Goal: Navigation & Orientation: Find specific page/section

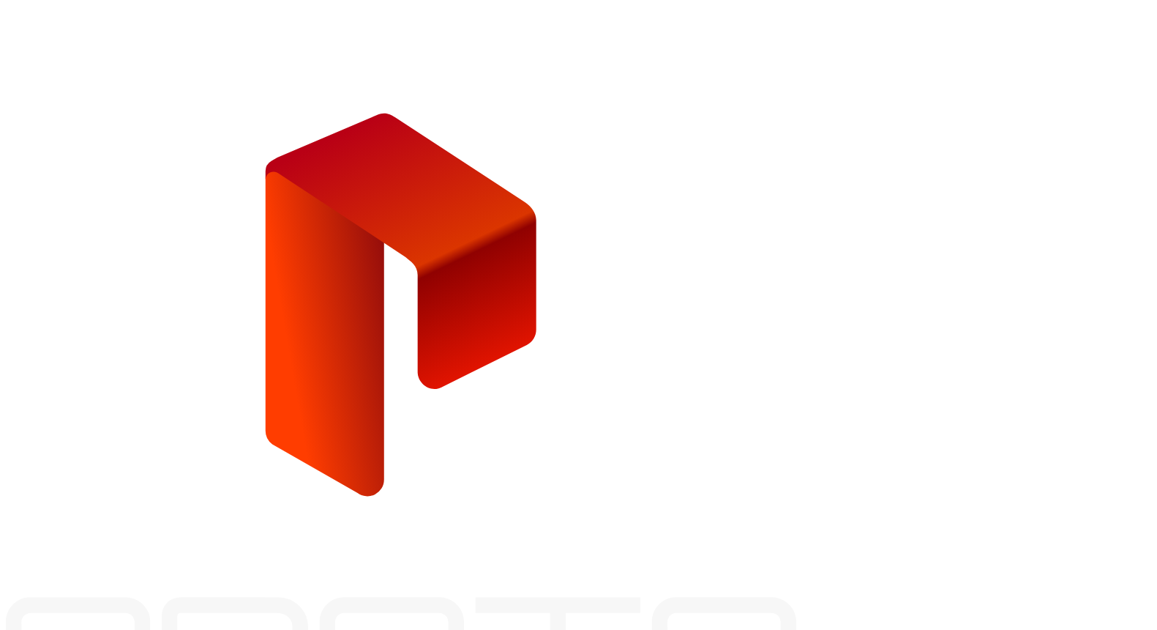
type input "**********"
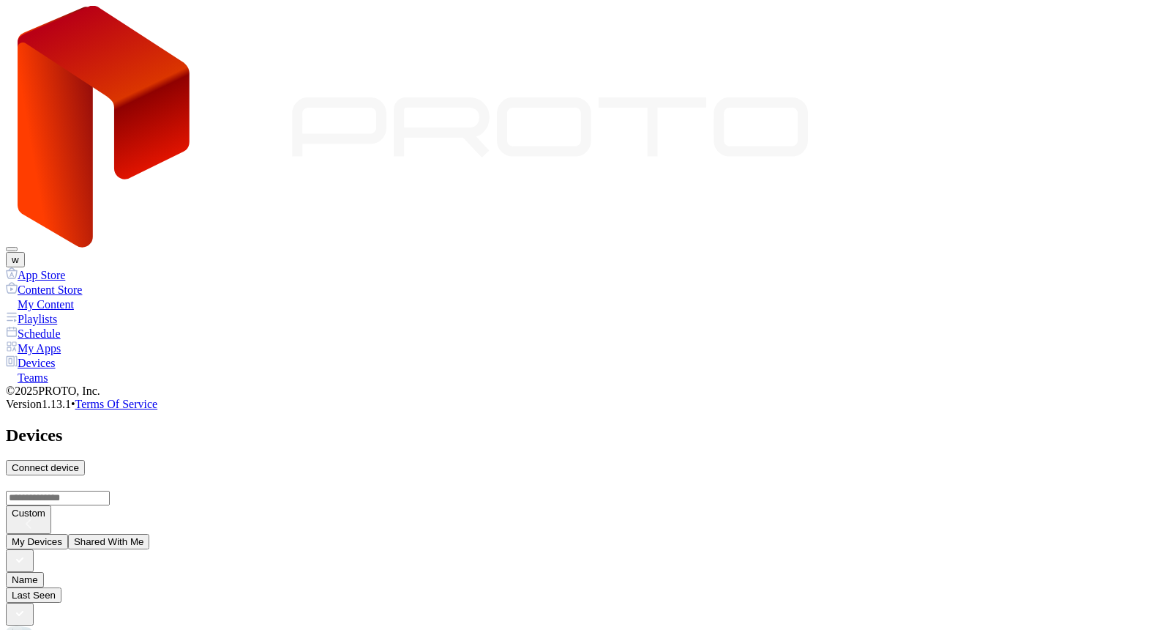
click at [67, 282] on div "Content Store" at bounding box center [579, 289] width 1146 height 15
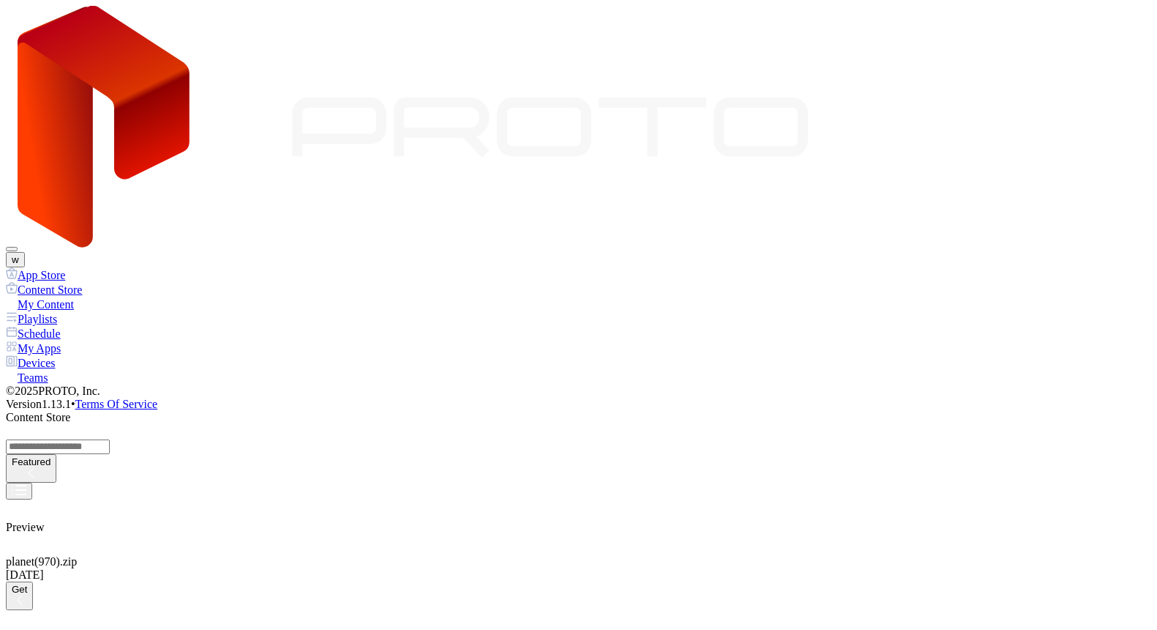
click at [72, 267] on div "App Store" at bounding box center [579, 274] width 1146 height 15
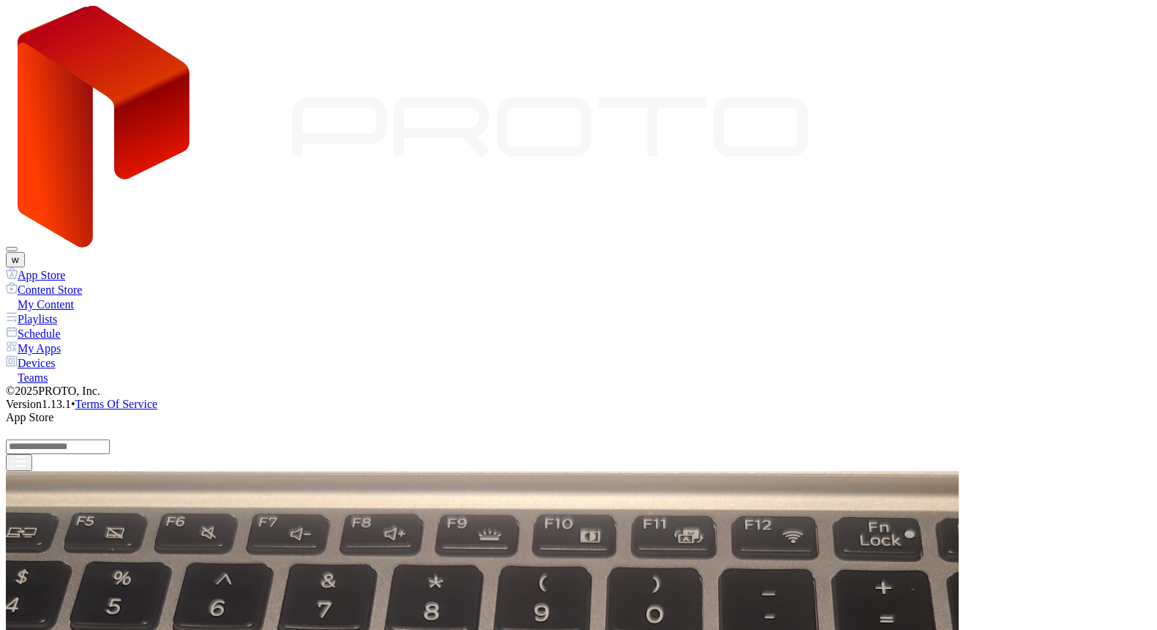
click at [57, 340] on div "My Apps" at bounding box center [579, 347] width 1146 height 15
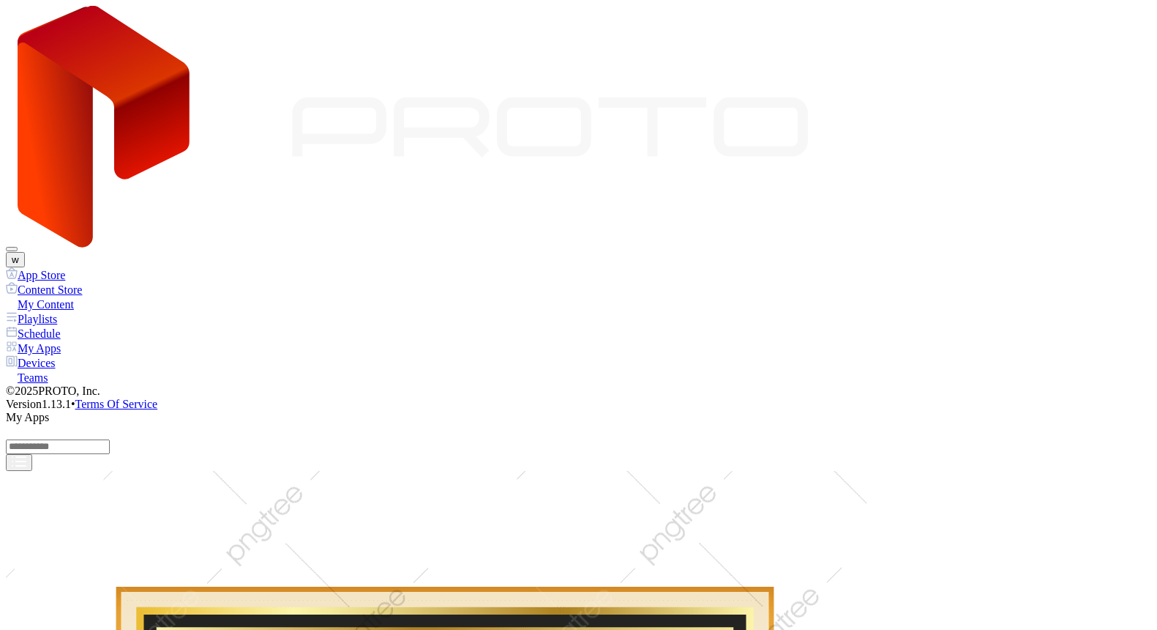
scroll to position [1368, 0]
click at [91, 267] on div "App Store" at bounding box center [579, 274] width 1146 height 15
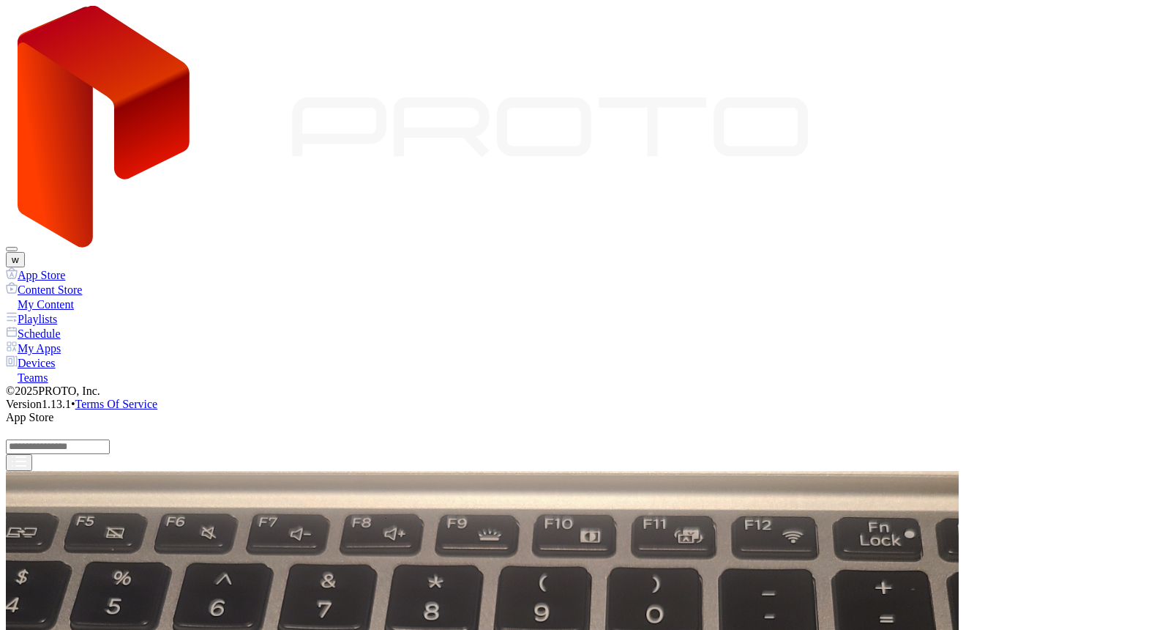
click at [83, 267] on div "App Store" at bounding box center [579, 274] width 1146 height 15
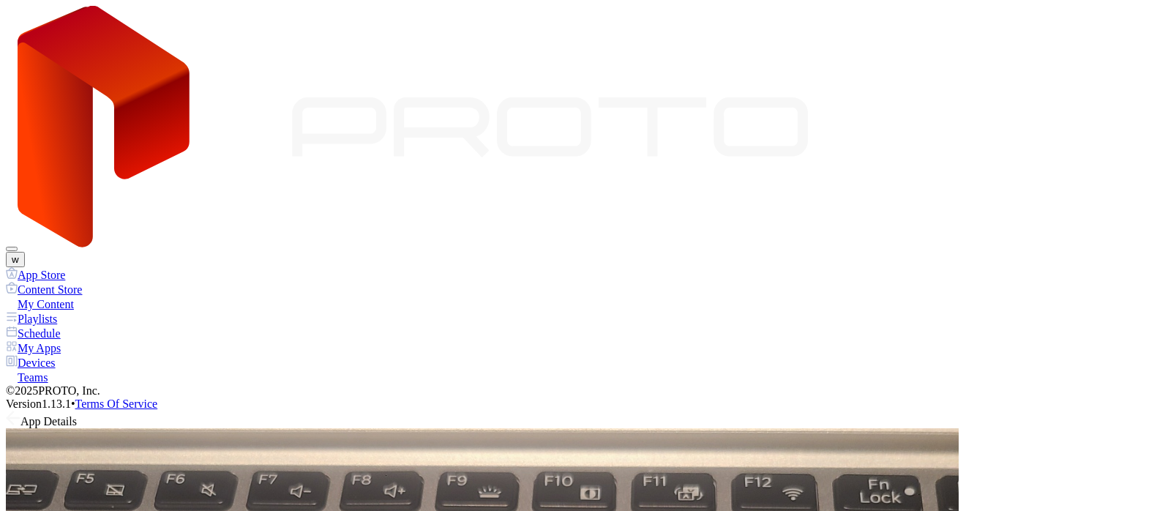
click at [13, 266] on icon at bounding box center [10, 418] width 6 height 12
